Goal: Task Accomplishment & Management: Manage account settings

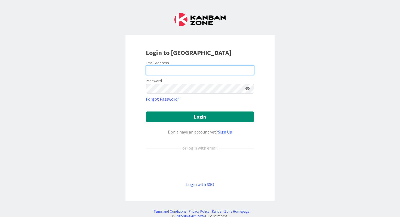
click at [188, 71] on input "email" at bounding box center [200, 70] width 108 height 10
type input "[PERSON_NAME][EMAIL_ADDRESS][DOMAIN_NAME]"
click at [146, 112] on button "Login" at bounding box center [200, 117] width 108 height 11
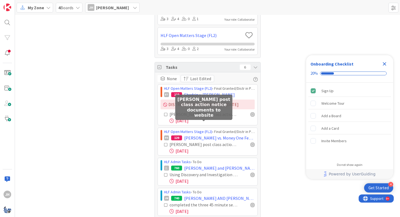
scroll to position [124, 0]
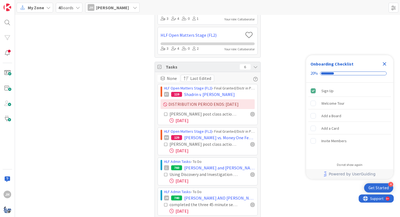
click at [165, 114] on icon at bounding box center [166, 114] width 4 height 4
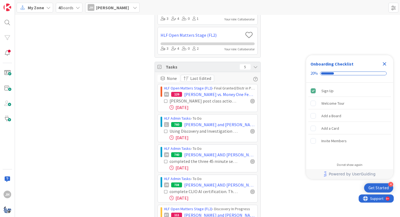
click at [167, 103] on icon at bounding box center [166, 101] width 4 height 4
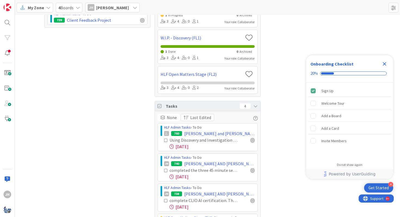
scroll to position [117, 0]
